Goal: Communication & Community: Answer question/provide support

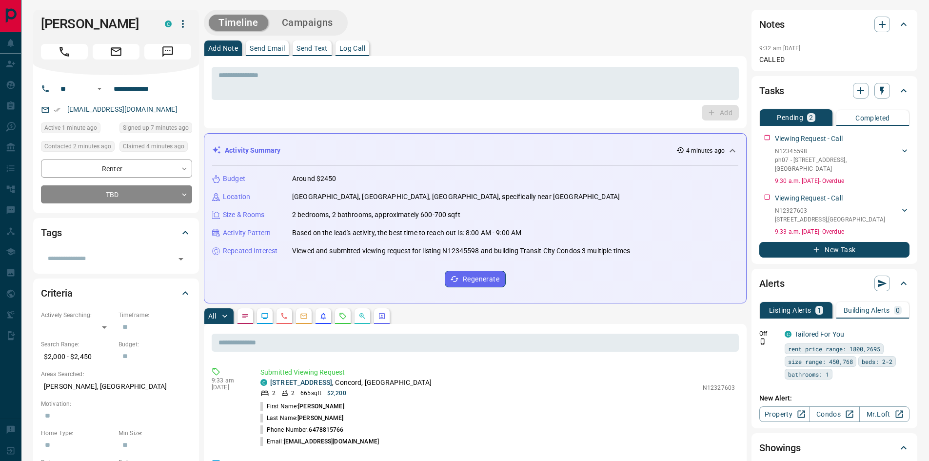
click at [311, 48] on p "Send Text" at bounding box center [312, 48] width 31 height 7
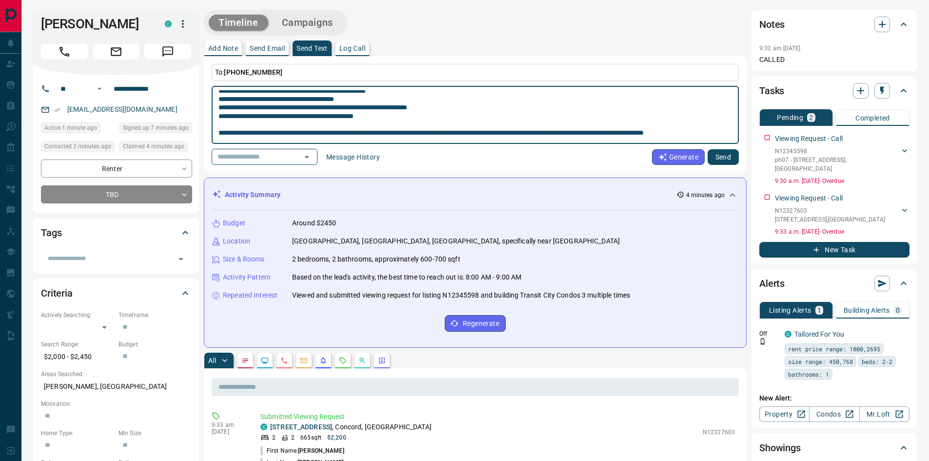
scroll to position [195, 0]
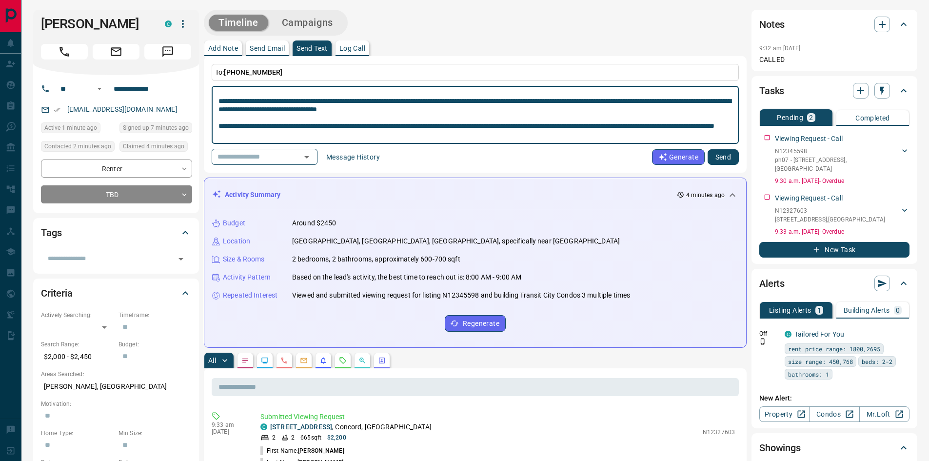
click at [288, 96] on textarea at bounding box center [476, 115] width 514 height 50
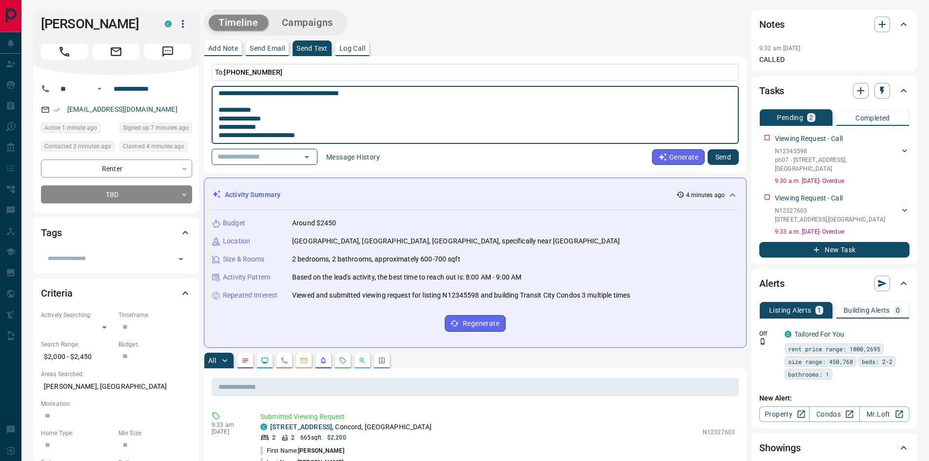
scroll to position [253, 0]
click at [378, 94] on textarea at bounding box center [476, 115] width 514 height 50
type textarea "**********"
click at [731, 156] on button "Send" at bounding box center [723, 157] width 31 height 16
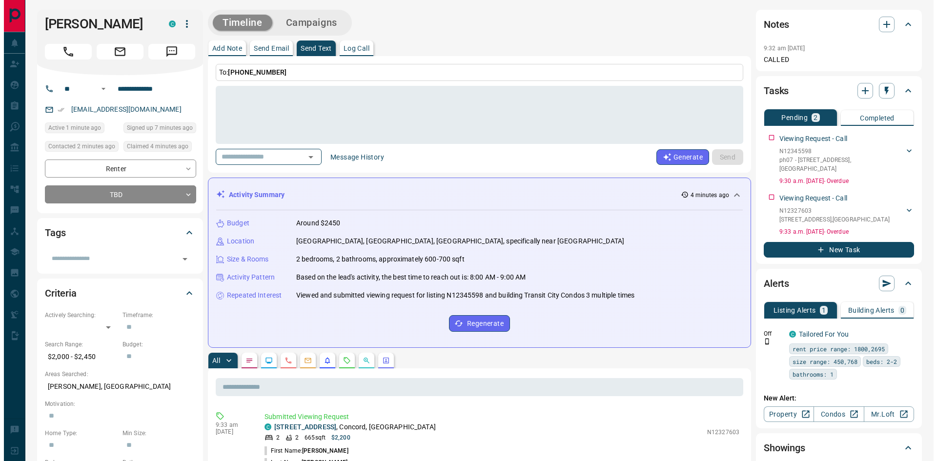
scroll to position [0, 0]
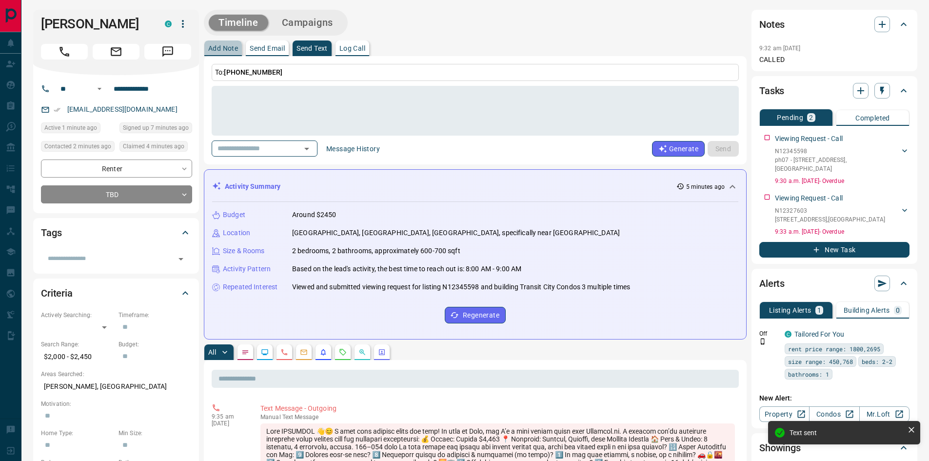
click at [230, 50] on p "Add Note" at bounding box center [223, 48] width 30 height 7
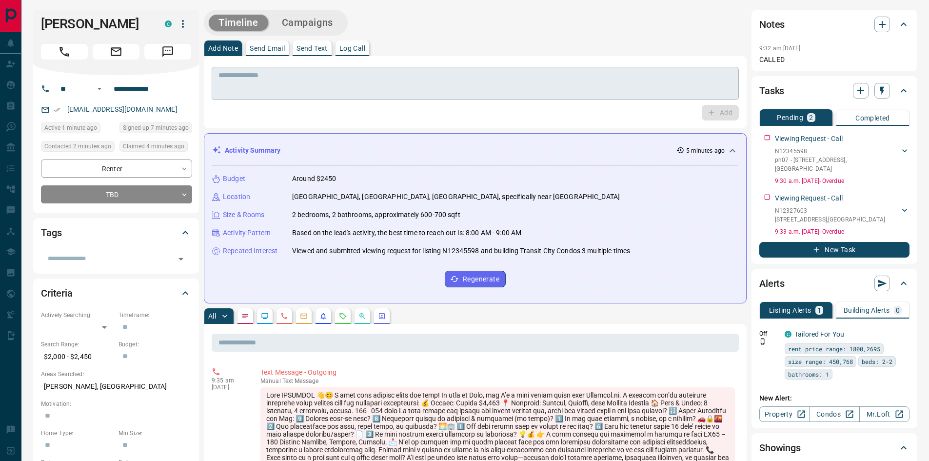
click at [258, 73] on textarea at bounding box center [476, 83] width 514 height 25
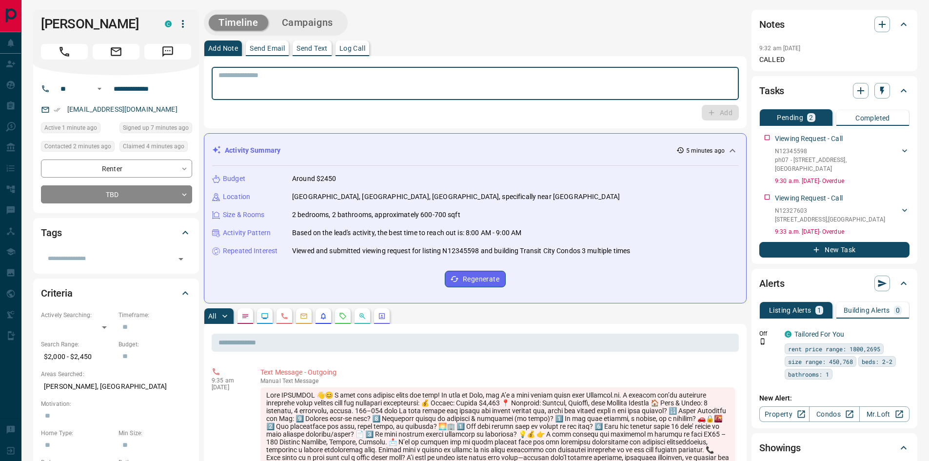
paste textarea "**********"
type textarea "**********"
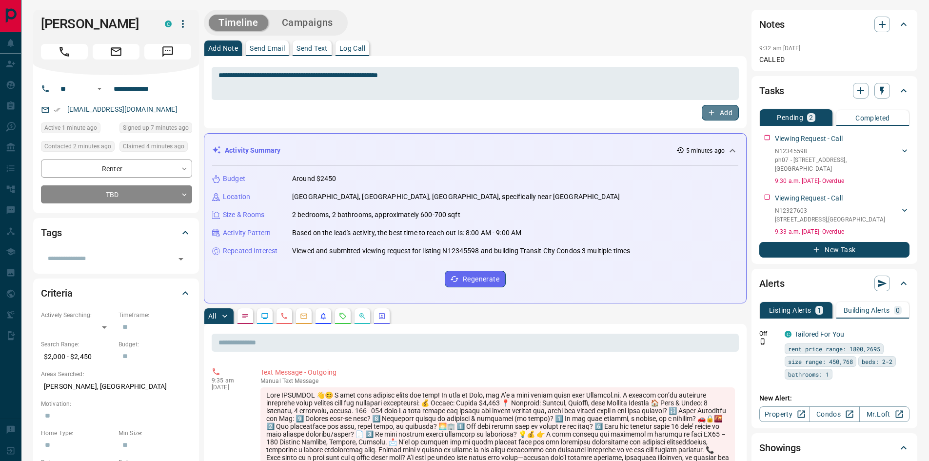
click at [729, 111] on button "Add" at bounding box center [720, 113] width 37 height 16
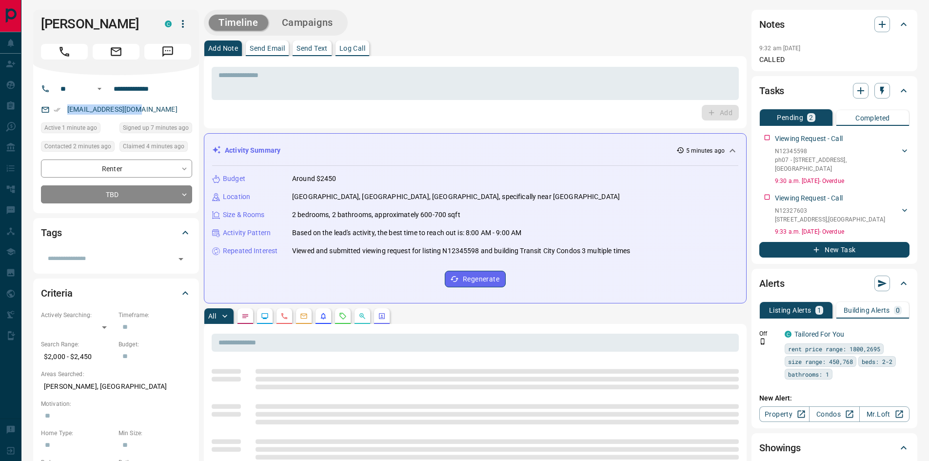
drag, startPoint x: 153, startPoint y: 123, endPoint x: 64, endPoint y: 128, distance: 88.4
click at [64, 118] on div "[EMAIL_ADDRESS][DOMAIN_NAME]" at bounding box center [116, 109] width 151 height 16
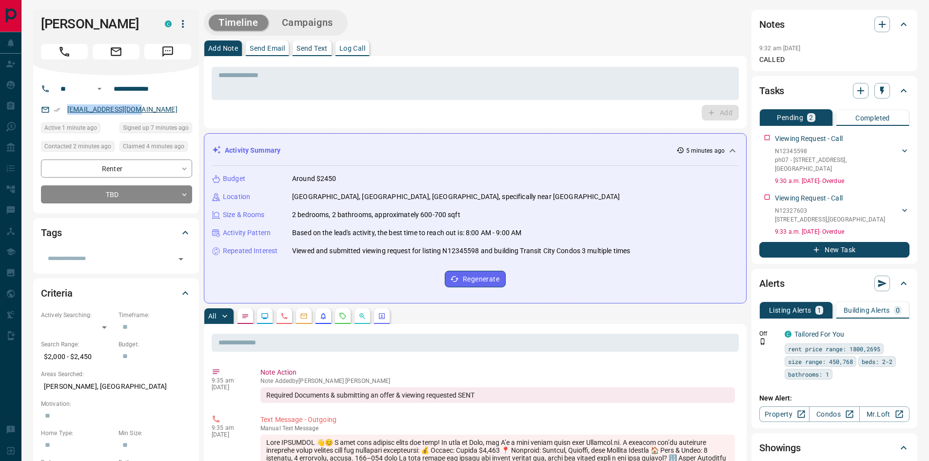
copy link "[EMAIL_ADDRESS][DOMAIN_NAME]"
click at [855, 242] on button "New Task" at bounding box center [835, 250] width 150 height 16
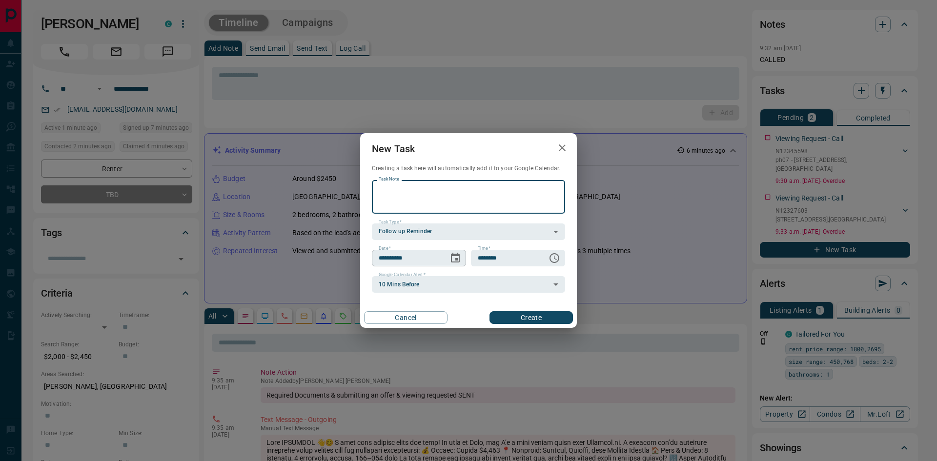
click at [458, 257] on icon "Choose date, selected date is Sep 17, 2025" at bounding box center [455, 258] width 12 height 12
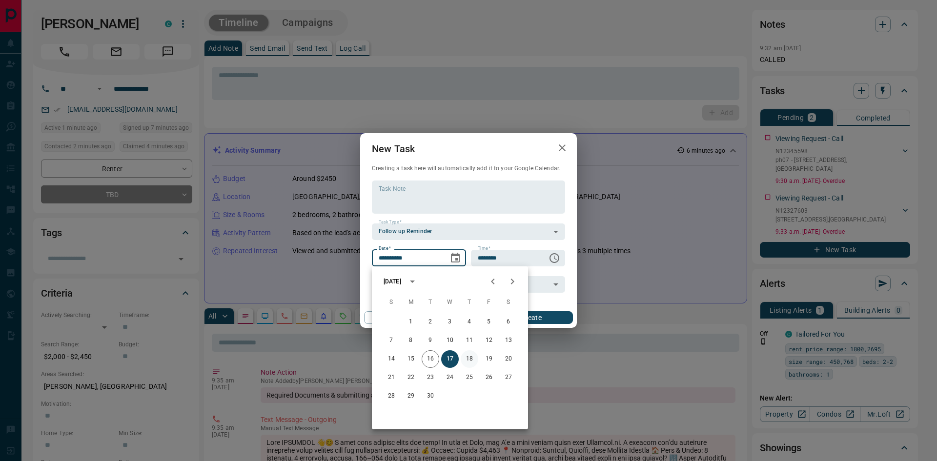
click at [469, 358] on button "18" at bounding box center [470, 359] width 18 height 18
type input "**********"
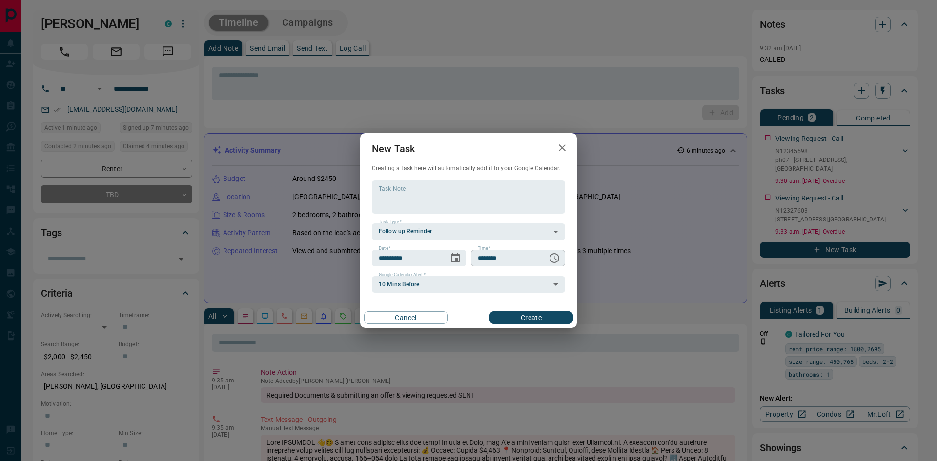
click at [555, 258] on icon "Choose time, selected time is 6:00 AM" at bounding box center [554, 258] width 12 height 12
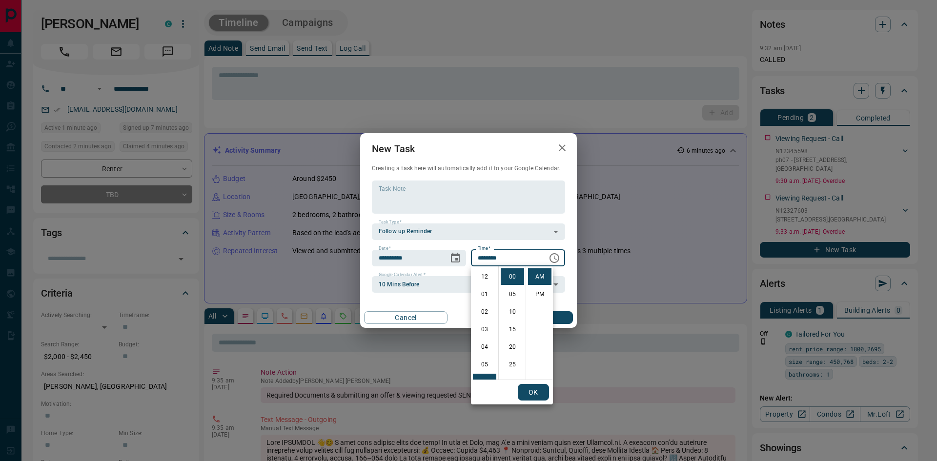
scroll to position [105, 0]
click at [536, 298] on li "PM" at bounding box center [539, 294] width 23 height 17
type input "********"
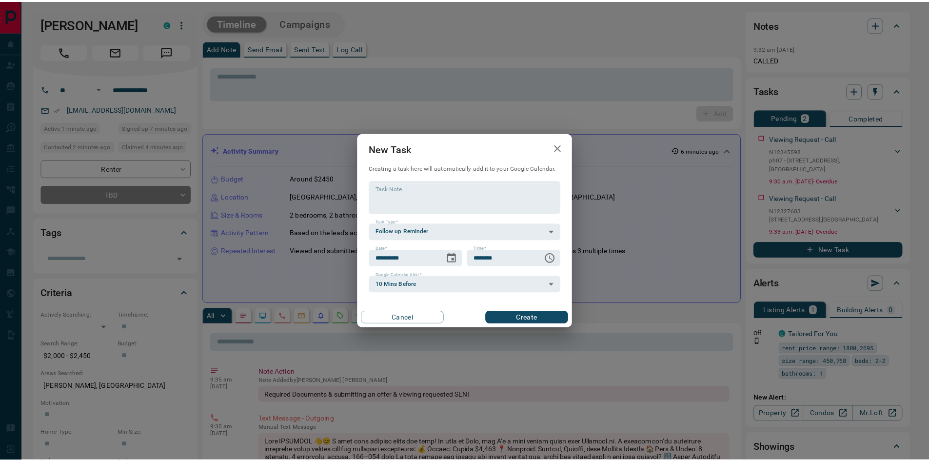
scroll to position [15, 0]
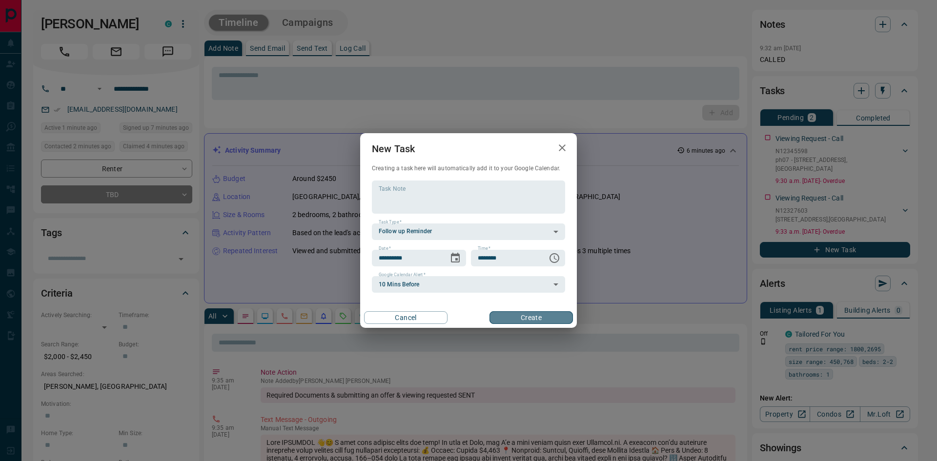
drag, startPoint x: 544, startPoint y: 316, endPoint x: 555, endPoint y: 321, distance: 12.4
click at [544, 317] on button "Create" at bounding box center [530, 317] width 83 height 13
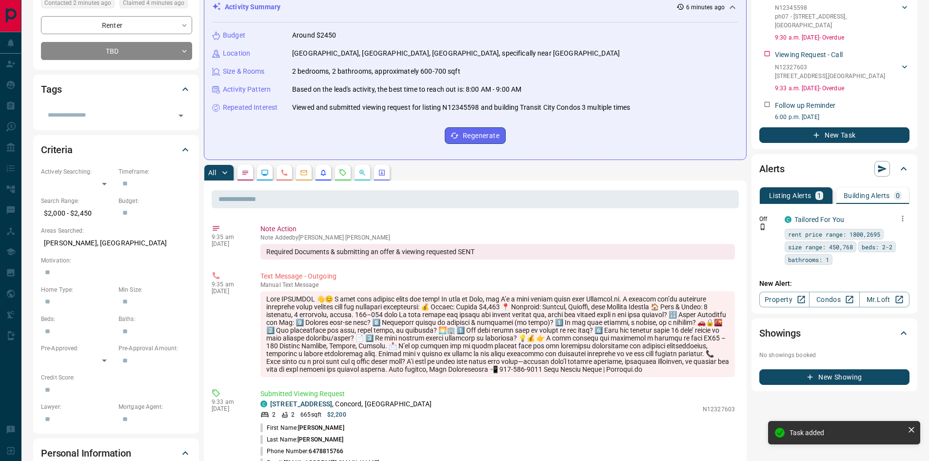
scroll to position [146, 0]
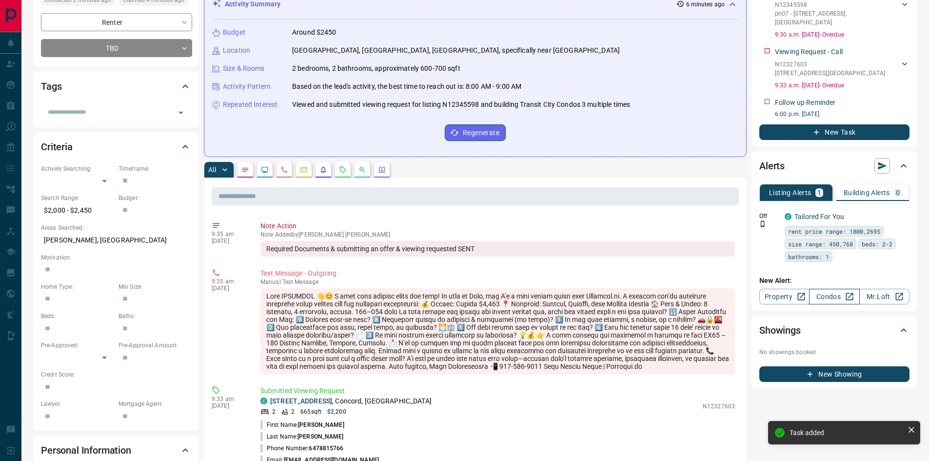
click at [840, 289] on link "Condos" at bounding box center [834, 297] width 50 height 16
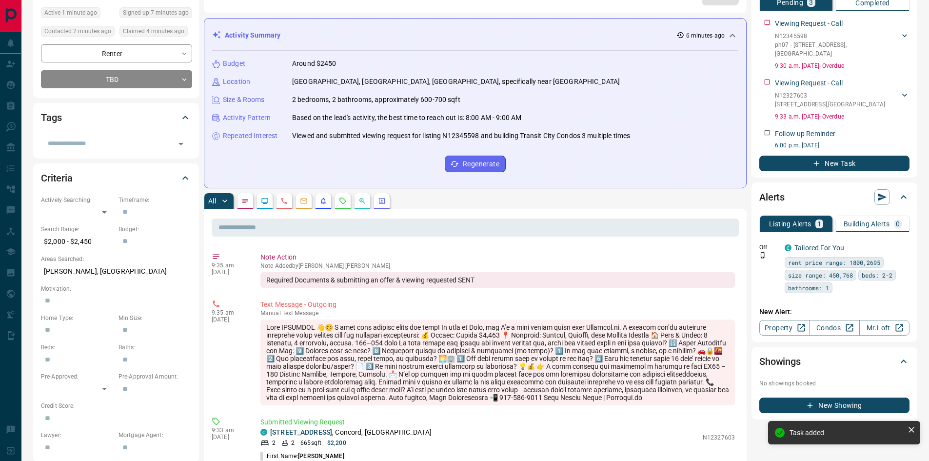
scroll to position [98, 0]
